Goal: Information Seeking & Learning: Learn about a topic

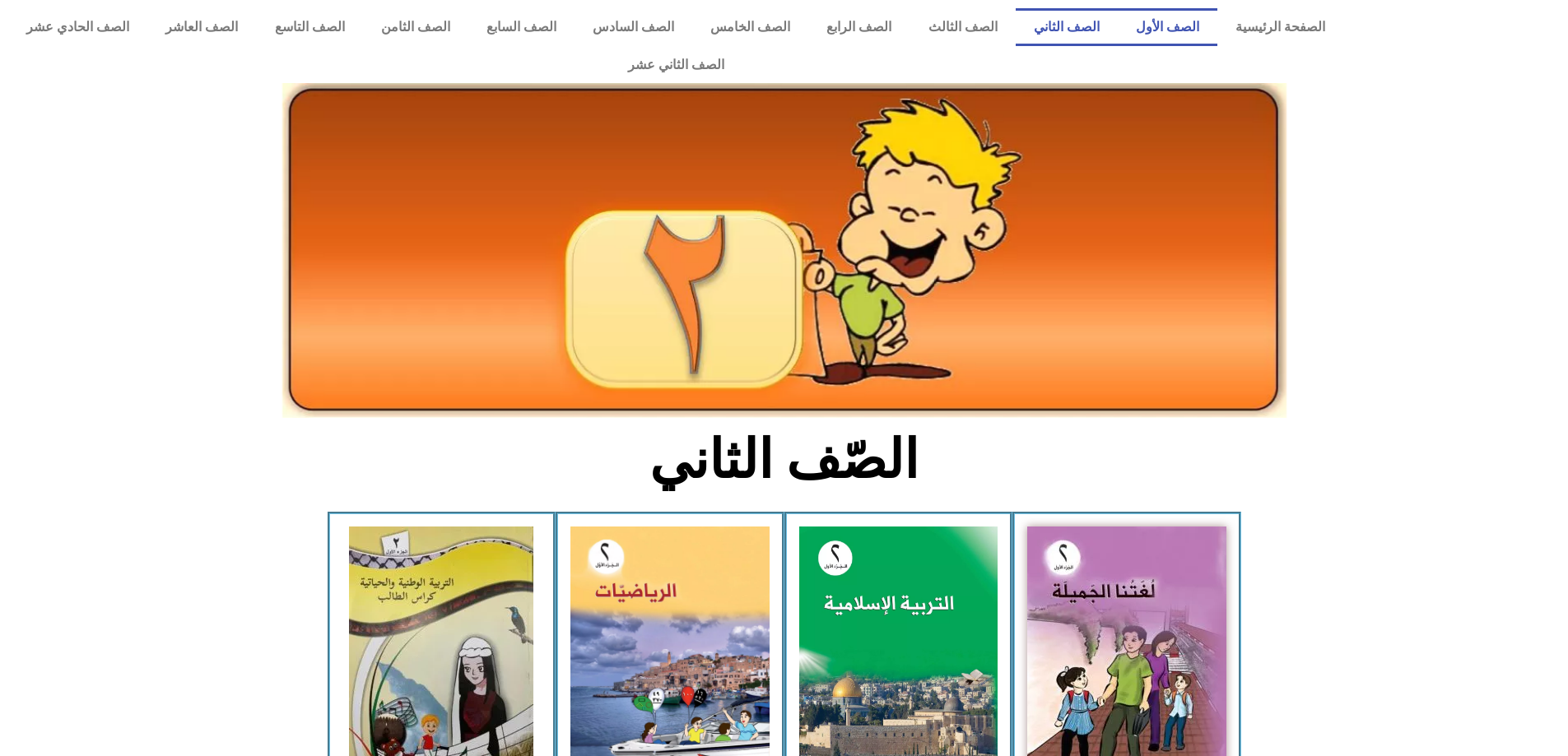
click at [1182, 18] on link "الصف الأول" at bounding box center [1167, 27] width 99 height 38
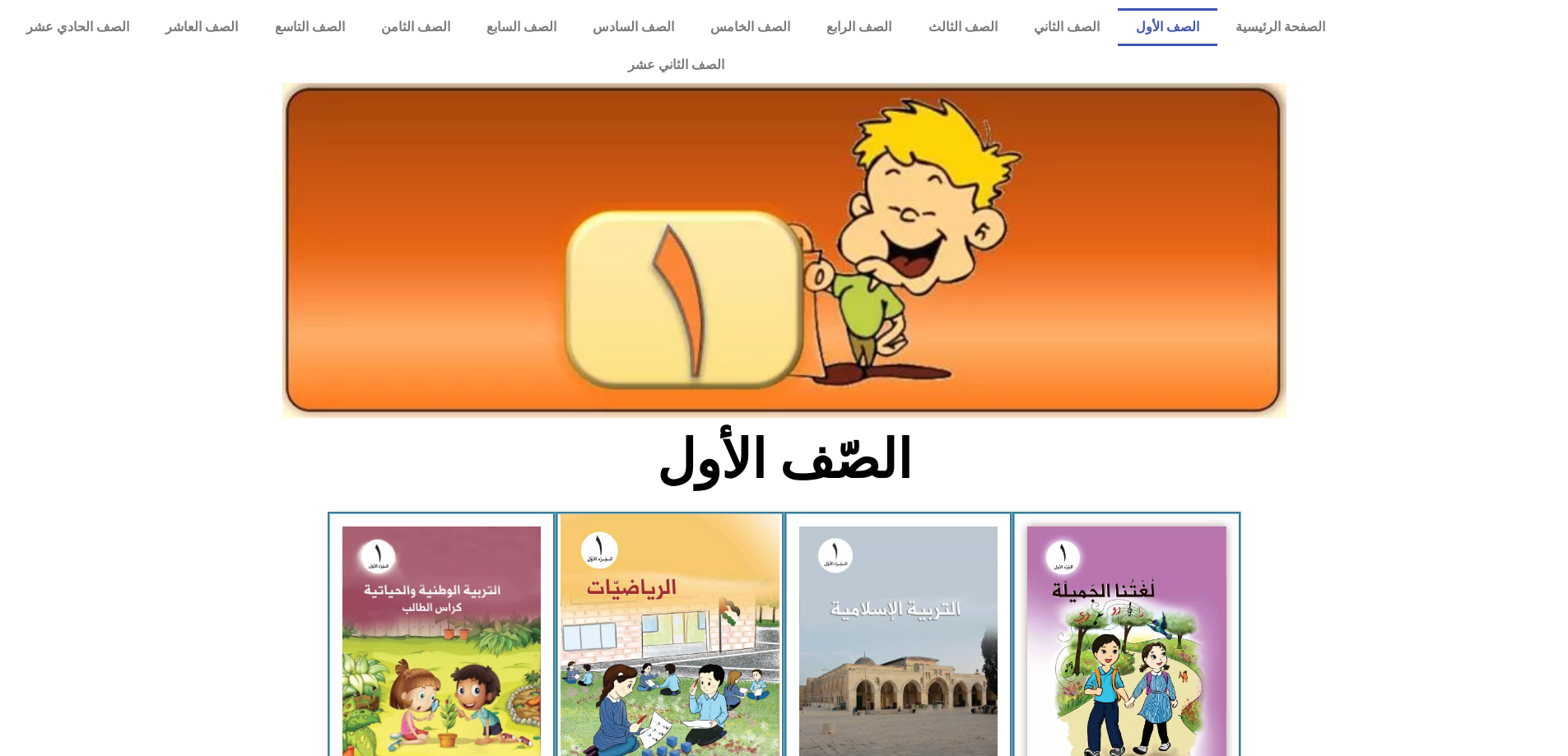
click at [586, 599] on img at bounding box center [670, 651] width 219 height 274
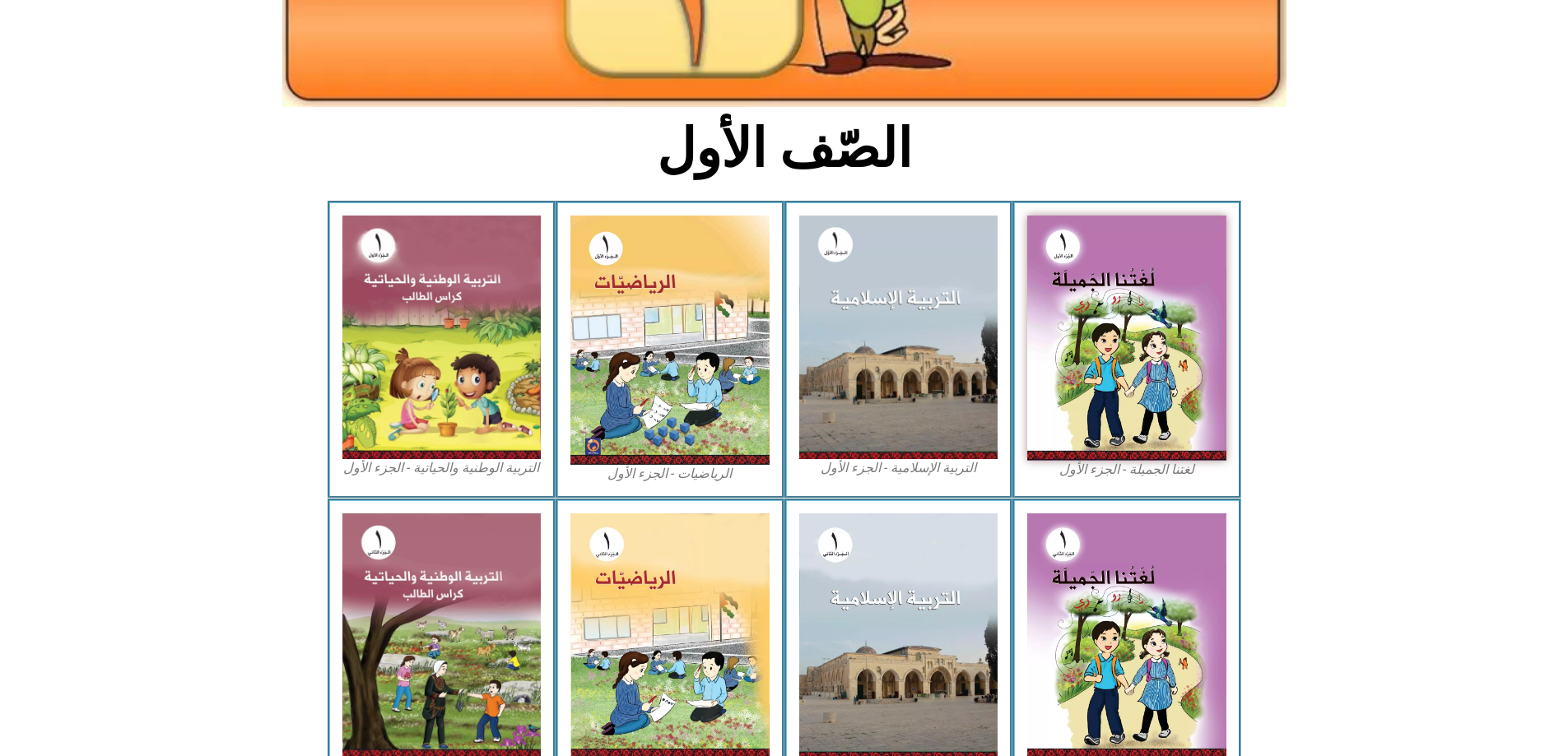
scroll to position [312, 0]
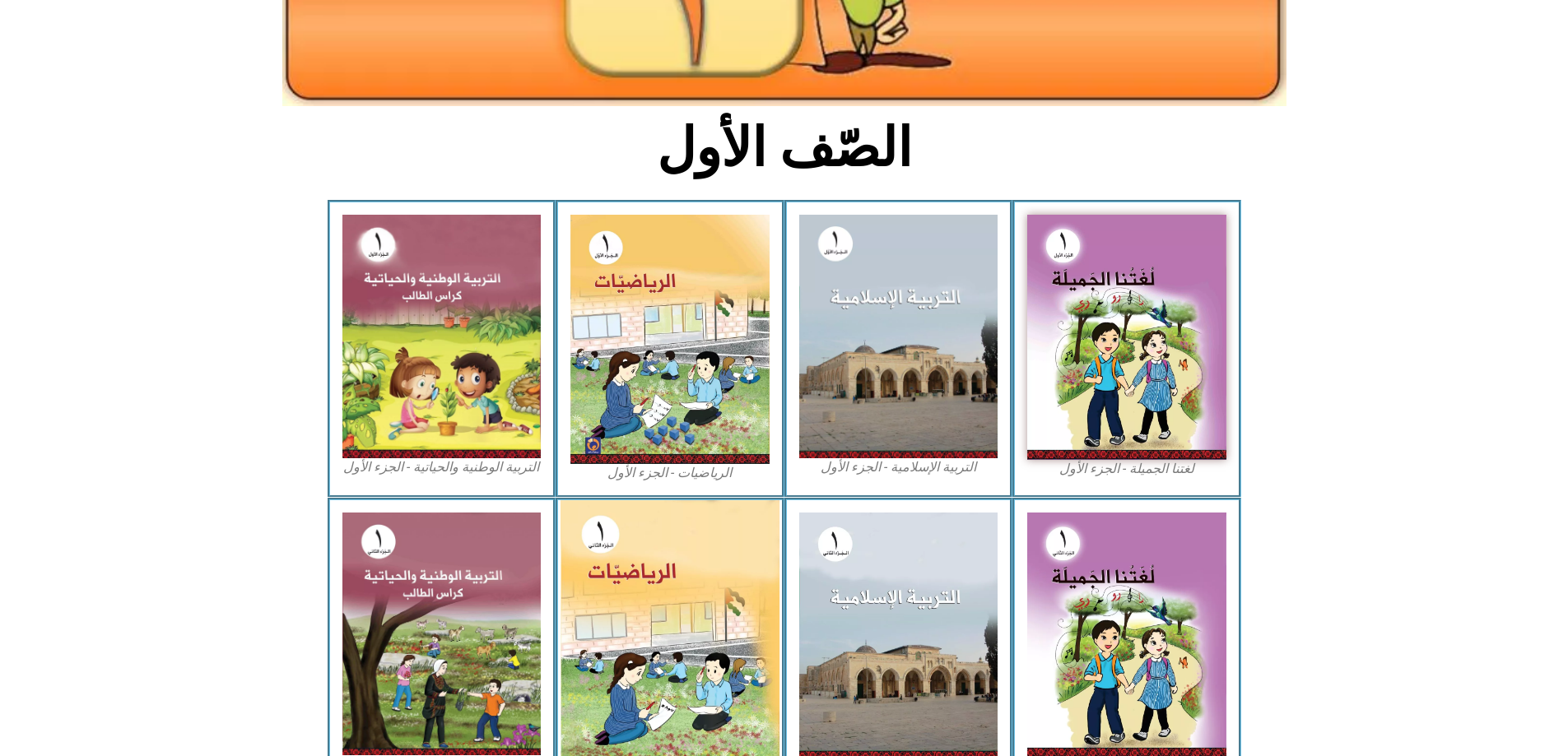
click at [663, 595] on img at bounding box center [670, 635] width 219 height 270
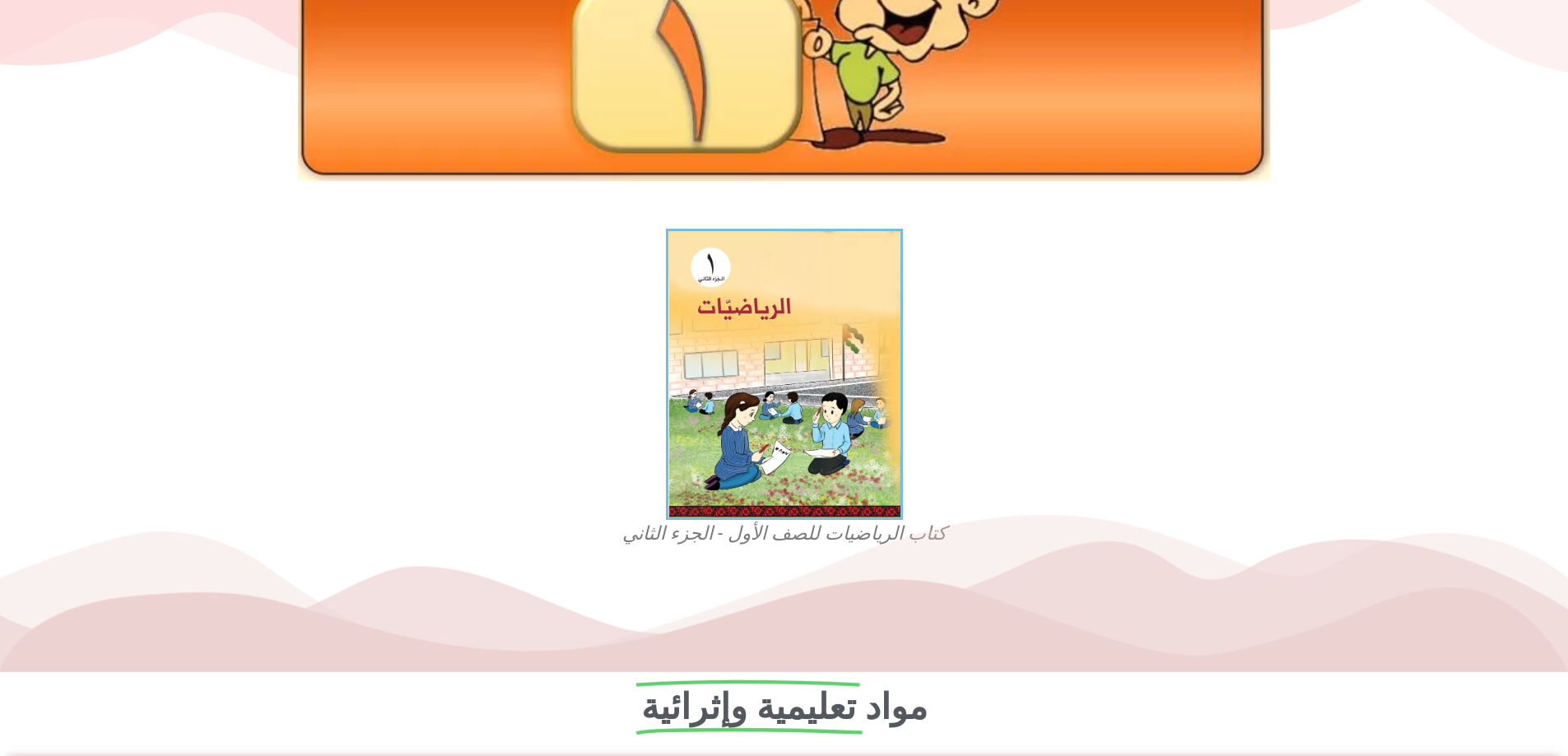
scroll to position [263, 0]
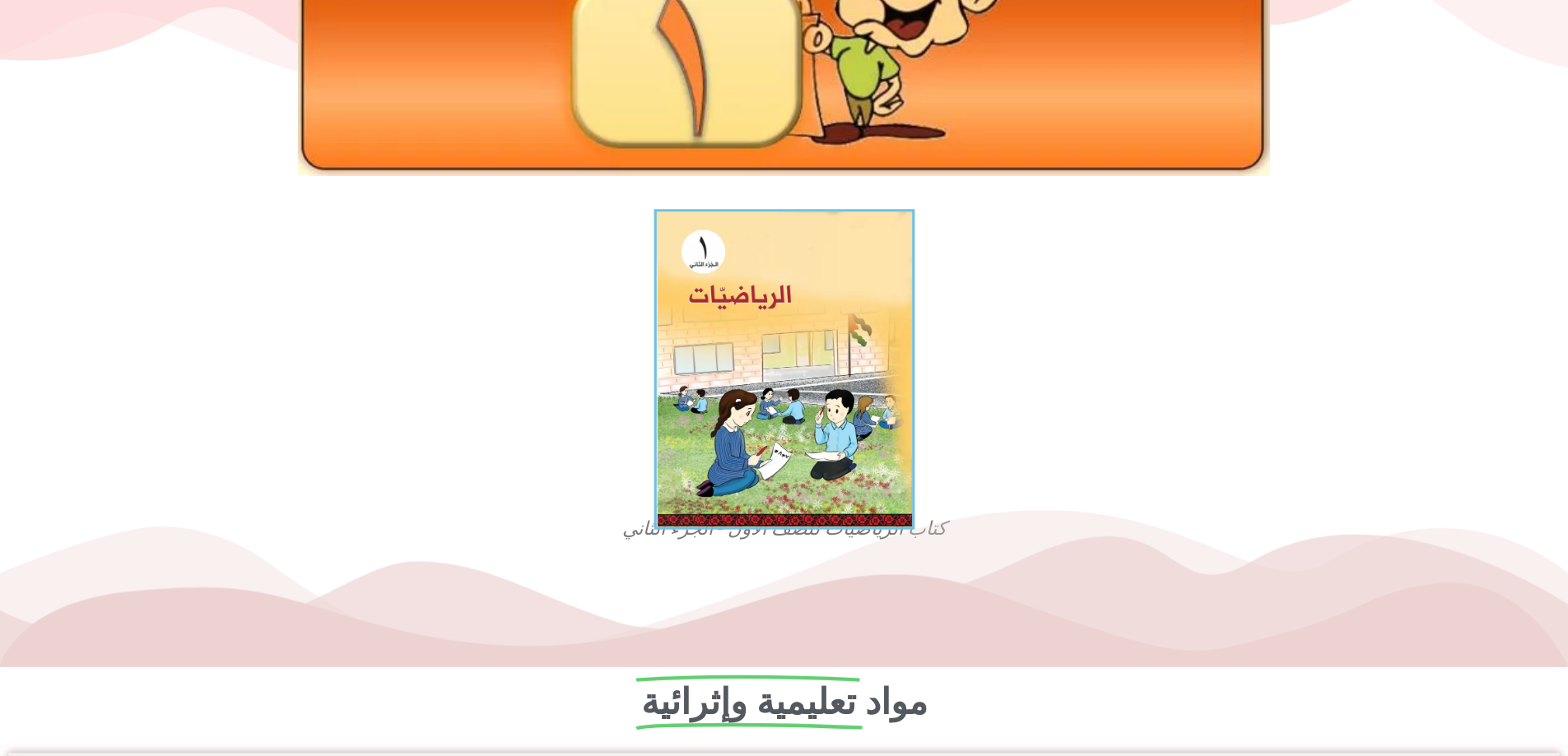
click at [797, 320] on img at bounding box center [784, 369] width 260 height 321
